Goal: Task Accomplishment & Management: Complete application form

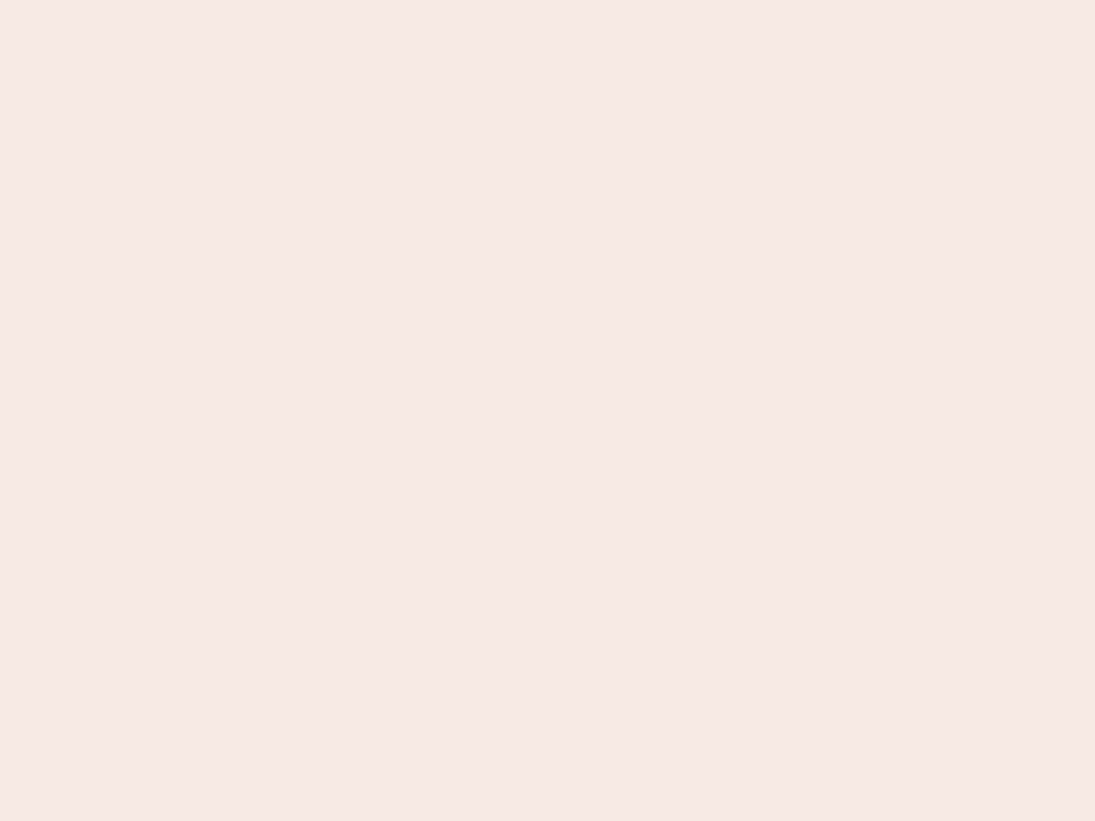
click at [547, 411] on nb-app "Almost there Thank you for registering for Newbook. Your account is under revie…" at bounding box center [547, 410] width 1095 height 821
click at [547, 0] on nb-app "Almost there Thank you for registering for Newbook. Your account is under revie…" at bounding box center [547, 410] width 1095 height 821
click at [585, 0] on nb-app "Almost there Thank you for registering for Newbook. Your account is under revie…" at bounding box center [547, 410] width 1095 height 821
click at [547, 411] on nb-app "Almost there Thank you for registering for Newbook. Your account is under revie…" at bounding box center [547, 410] width 1095 height 821
click at [547, 0] on nb-app "Almost there Thank you for registering for Newbook. Your account is under revie…" at bounding box center [547, 410] width 1095 height 821
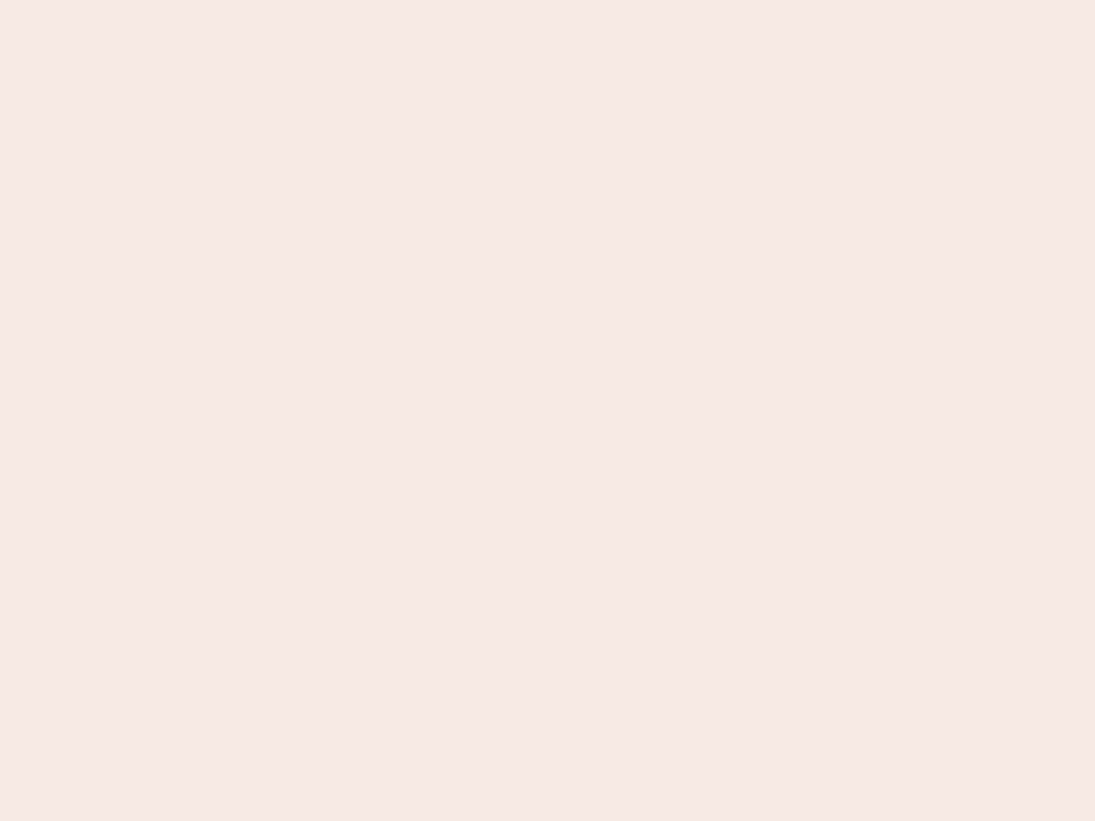
click at [382, 0] on nb-app "Almost there Thank you for registering for Newbook. Your account is under revie…" at bounding box center [547, 410] width 1095 height 821
click at [547, 411] on nb-app "Almost there Thank you for registering for Newbook. Your account is under revie…" at bounding box center [547, 410] width 1095 height 821
click at [547, 0] on nb-app "Almost there Thank you for registering for Newbook. Your account is under revie…" at bounding box center [547, 410] width 1095 height 821
click at [382, 0] on nb-app "Almost there Thank you for registering for Newbook. Your account is under revie…" at bounding box center [547, 410] width 1095 height 821
click at [547, 411] on nb-app "Almost there Thank you for registering for Newbook. Your account is under revie…" at bounding box center [547, 410] width 1095 height 821
